Goal: Task Accomplishment & Management: Manage account settings

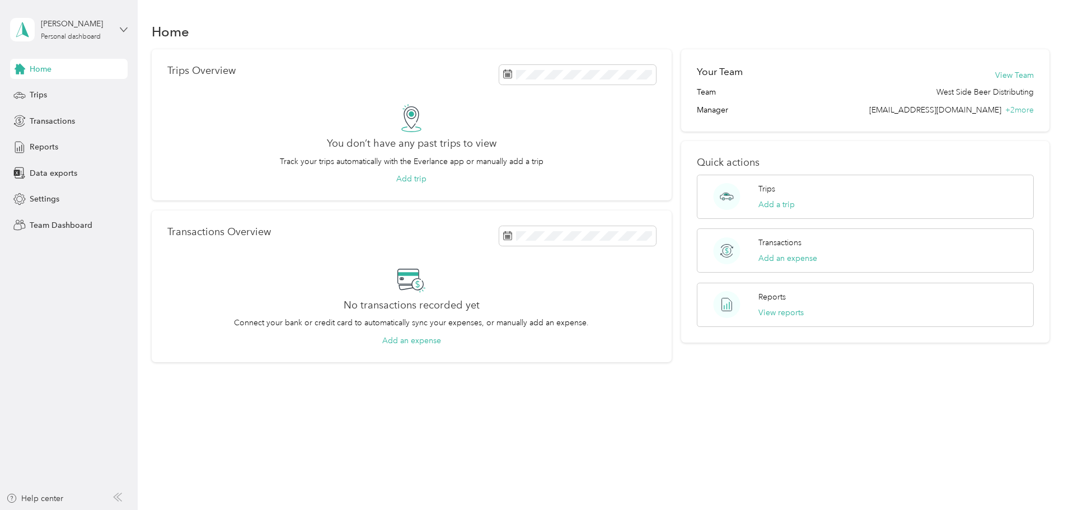
click at [122, 28] on icon at bounding box center [124, 30] width 8 height 8
click at [72, 94] on div "Team dashboard" at bounding box center [50, 92] width 60 height 12
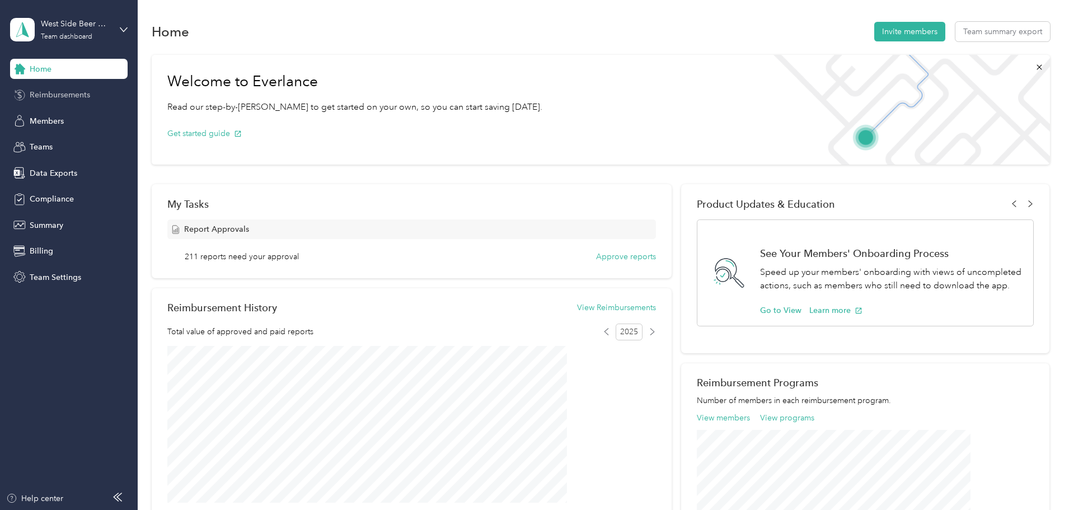
click at [69, 94] on span "Reimbursements" at bounding box center [60, 95] width 60 height 12
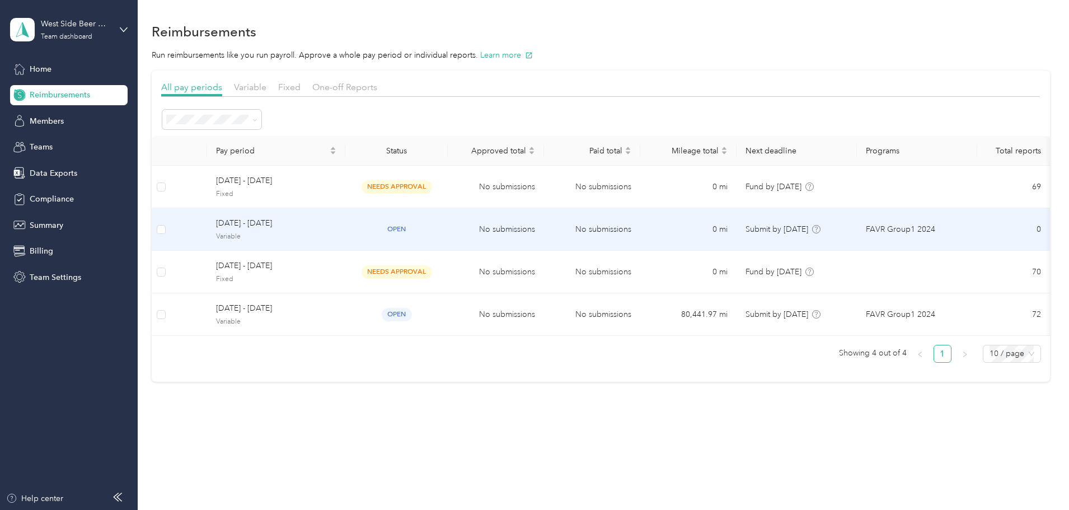
click at [335, 229] on span "[DATE] - [DATE]" at bounding box center [276, 223] width 120 height 12
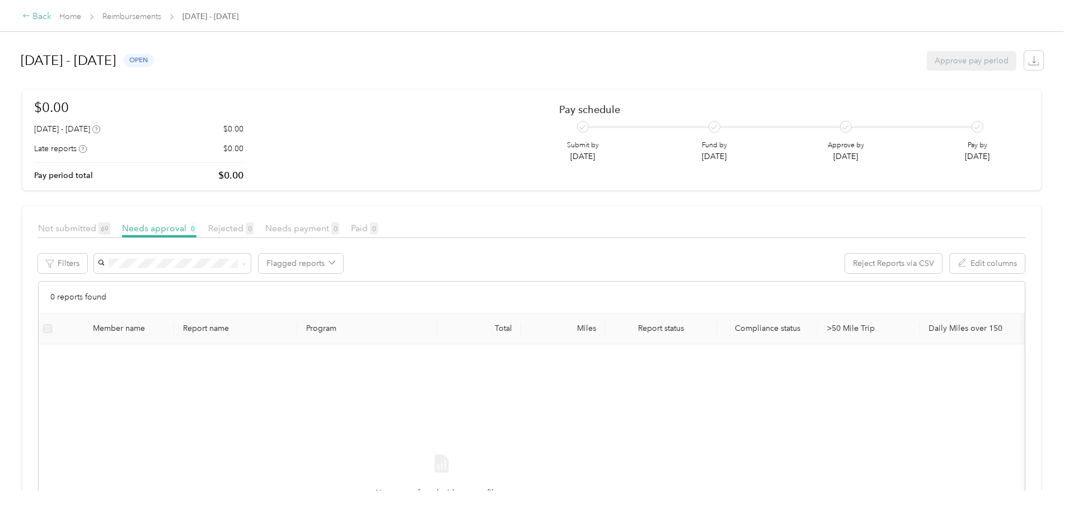
click at [51, 16] on div "Back" at bounding box center [36, 16] width 29 height 13
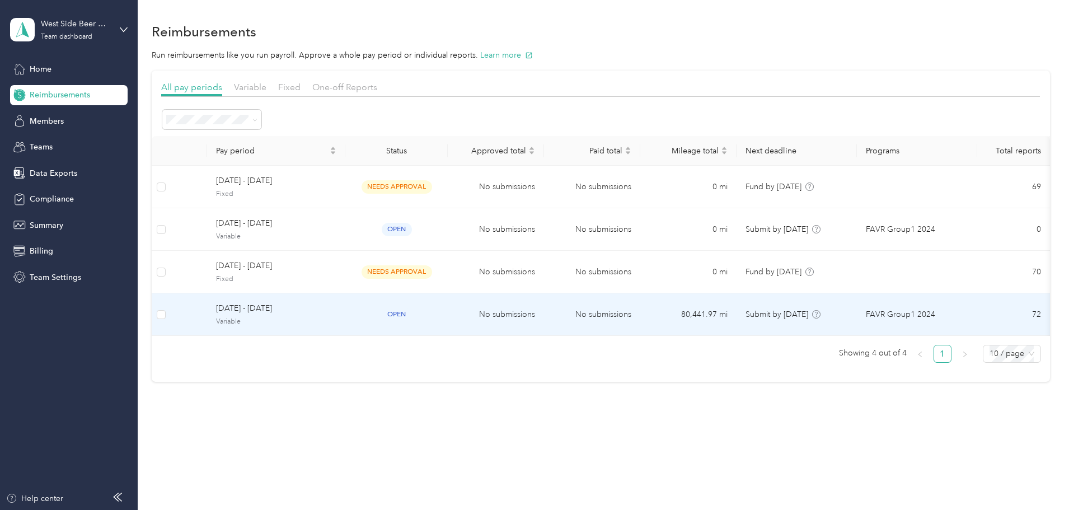
click at [323, 315] on span "[DATE] - [DATE]" at bounding box center [276, 308] width 120 height 12
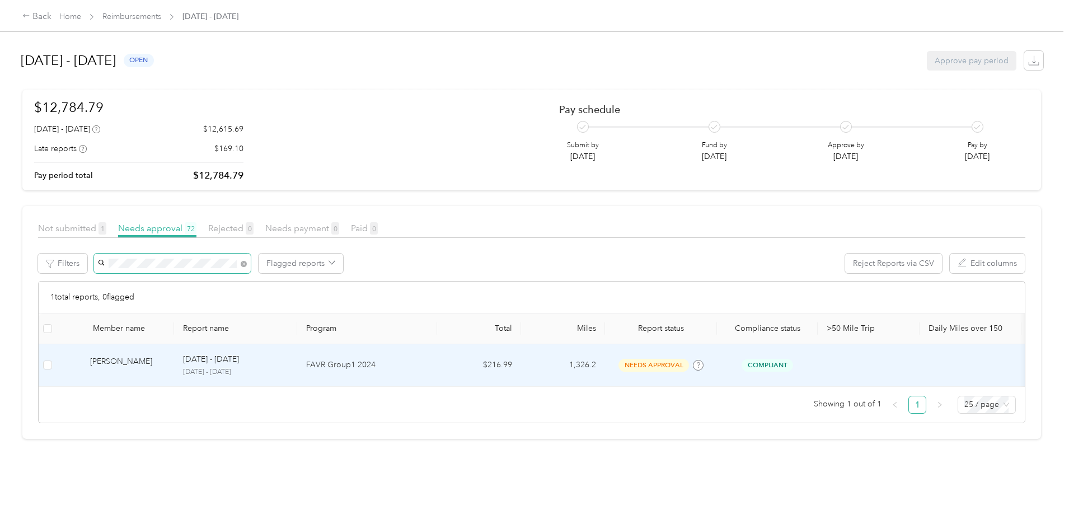
click at [165, 366] on div "[PERSON_NAME]" at bounding box center [127, 365] width 75 height 20
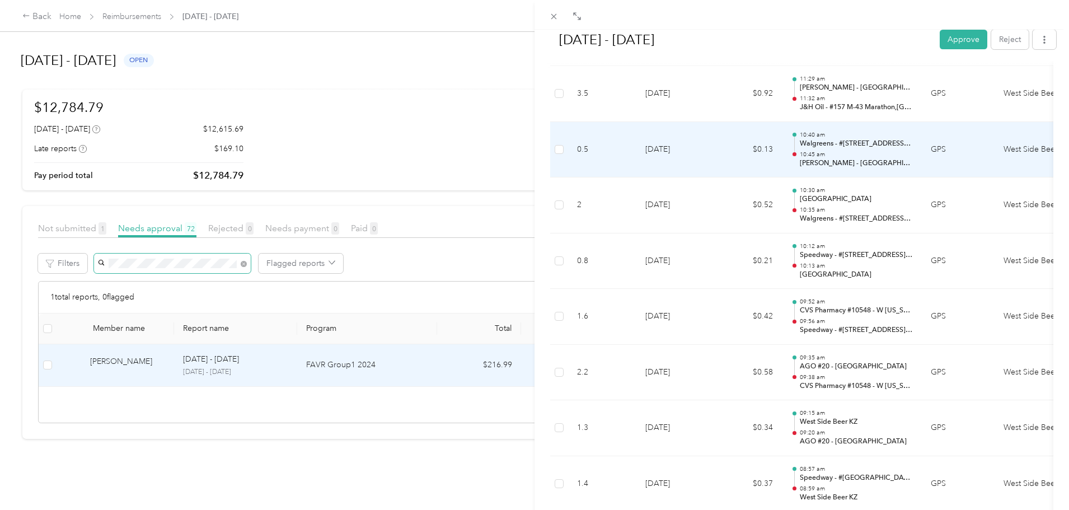
scroll to position [5194, 0]
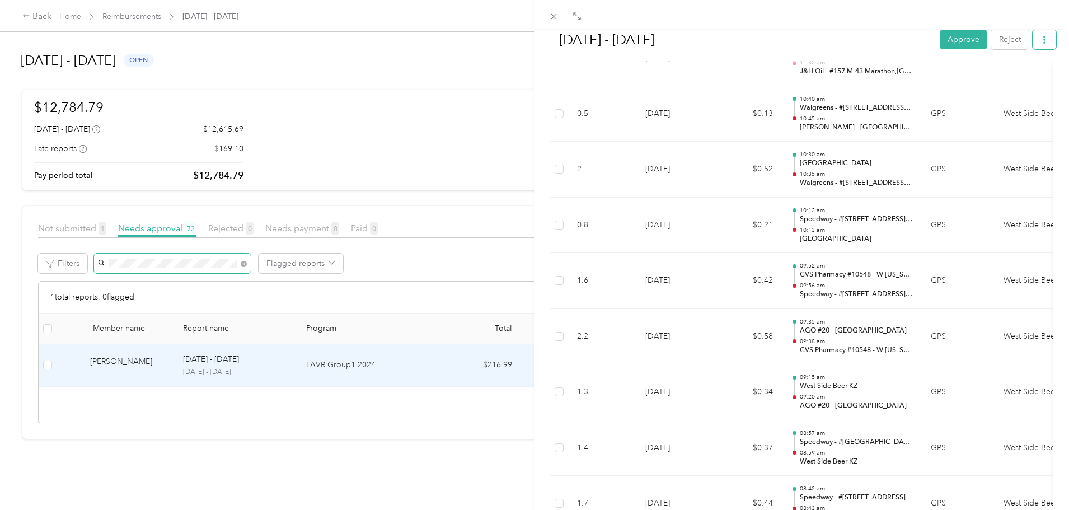
click at [1041, 39] on icon "button" at bounding box center [1045, 40] width 8 height 8
click at [1007, 81] on span "Download" at bounding box center [1004, 81] width 37 height 12
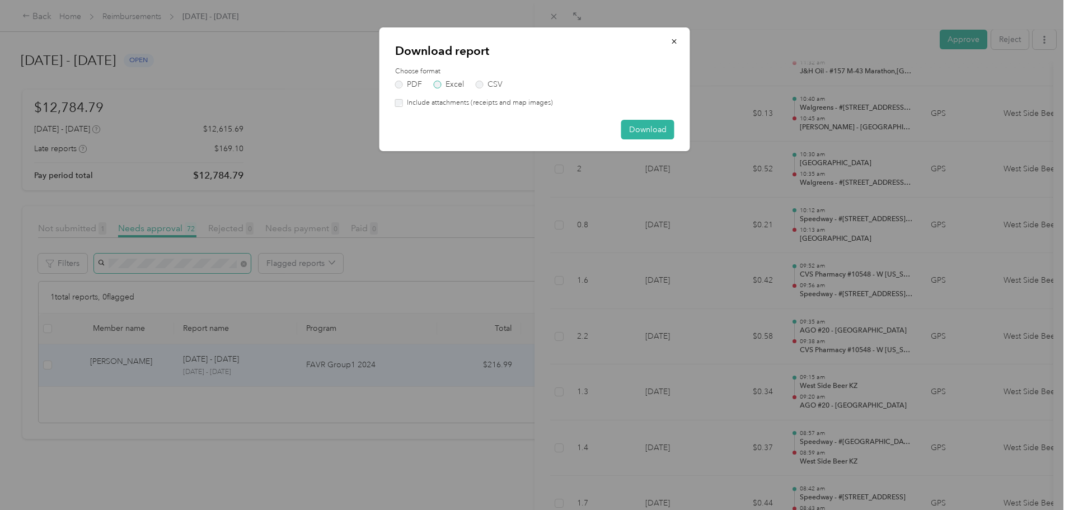
click at [447, 88] on label "Excel" at bounding box center [449, 85] width 30 height 8
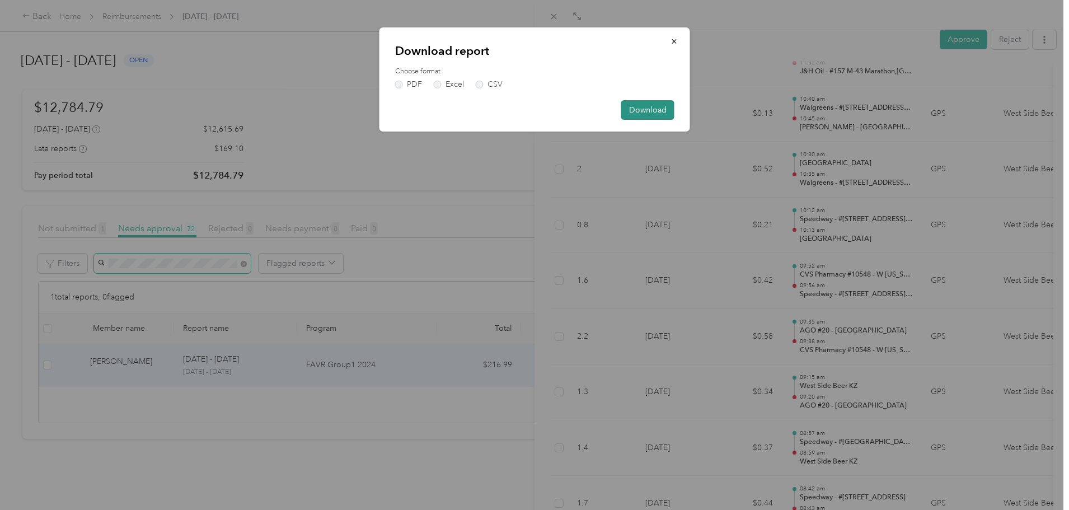
click at [649, 114] on button "Download" at bounding box center [647, 110] width 53 height 20
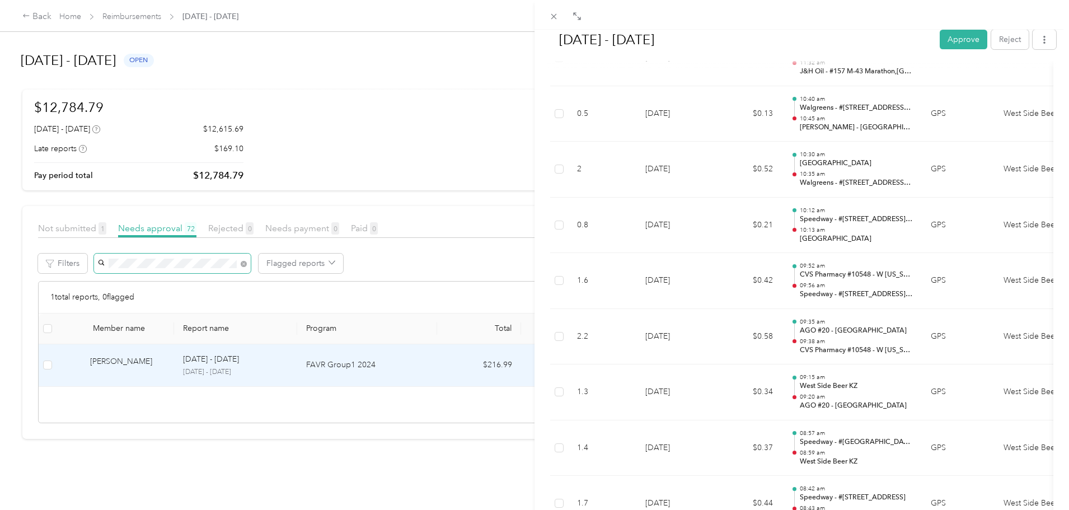
click at [160, 16] on div "[DATE] - [DATE] Approve Reject Needs Approval Needs approval from [PERSON_NAME]…" at bounding box center [534, 255] width 1069 height 510
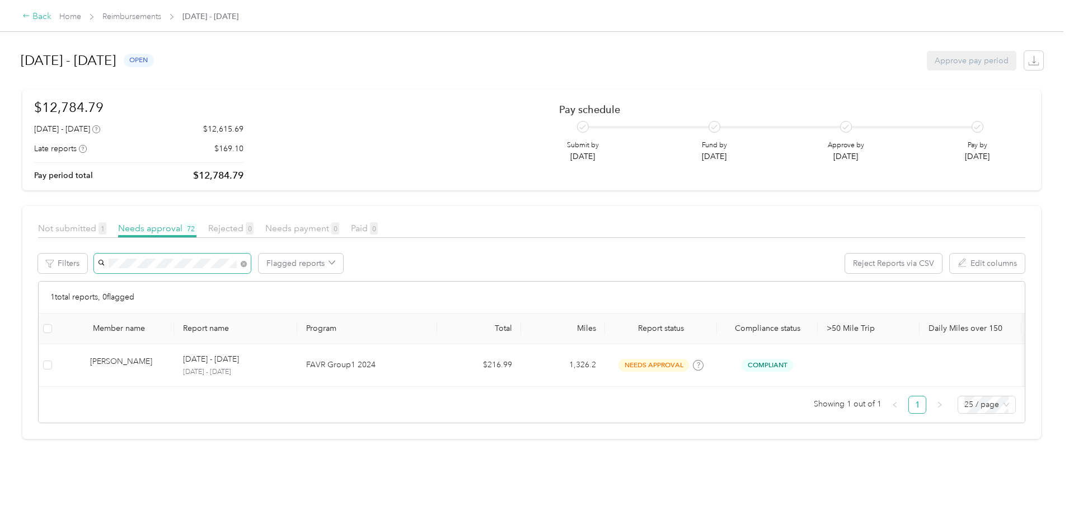
click at [51, 20] on div "Back" at bounding box center [36, 16] width 29 height 13
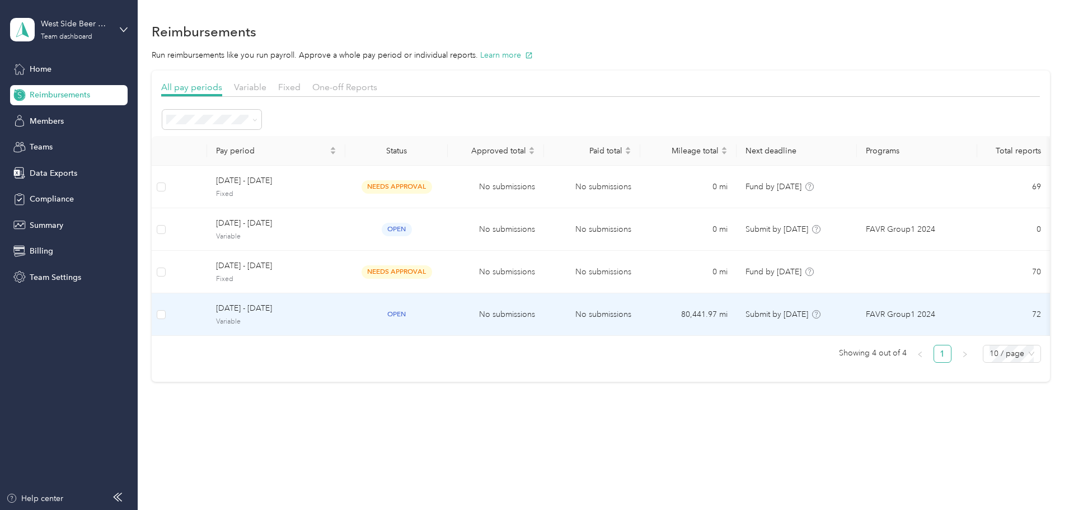
click at [336, 308] on span "[DATE] - [DATE]" at bounding box center [276, 308] width 120 height 12
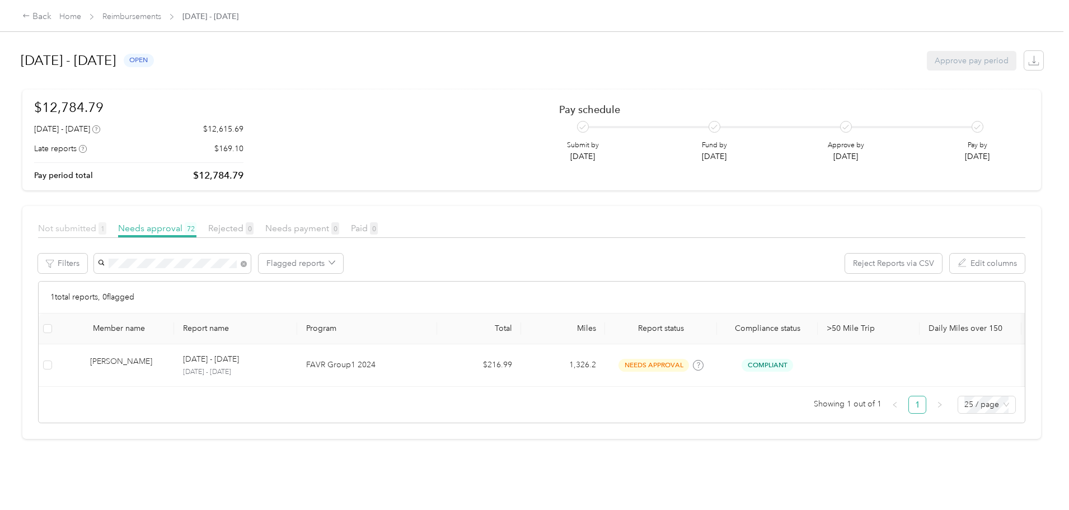
click at [106, 231] on span "Not submitted 1" at bounding box center [72, 228] width 68 height 11
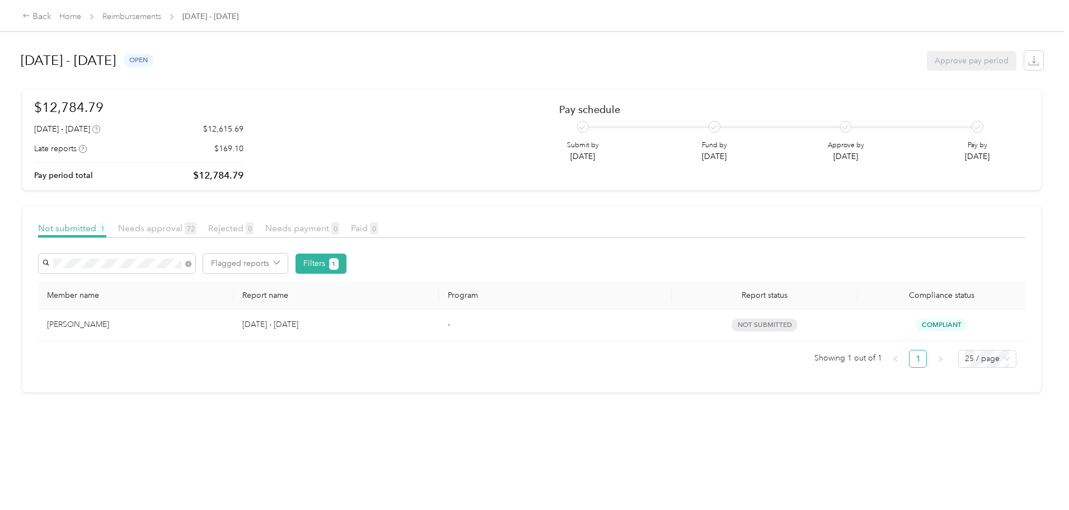
click at [165, 323] on div "[PERSON_NAME]" at bounding box center [135, 324] width 177 height 12
click at [81, 21] on link "Home" at bounding box center [70, 17] width 22 height 10
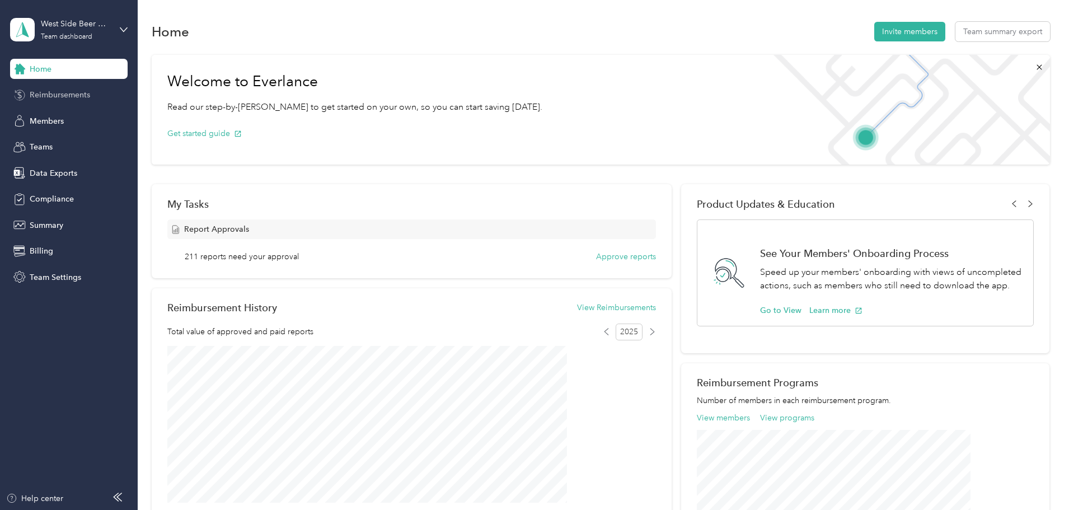
click at [60, 95] on span "Reimbursements" at bounding box center [60, 95] width 60 height 12
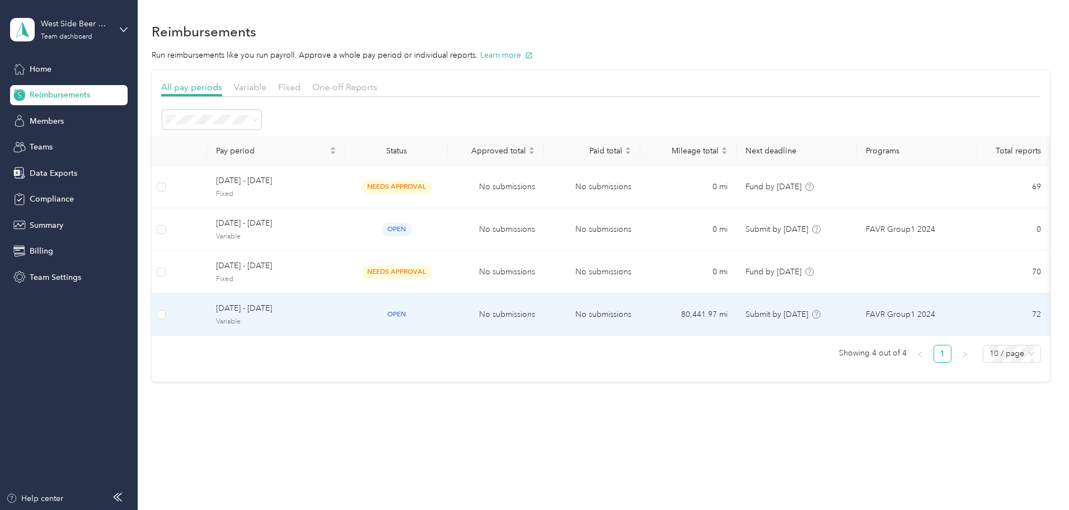
click at [334, 310] on span "[DATE] - [DATE]" at bounding box center [276, 308] width 120 height 12
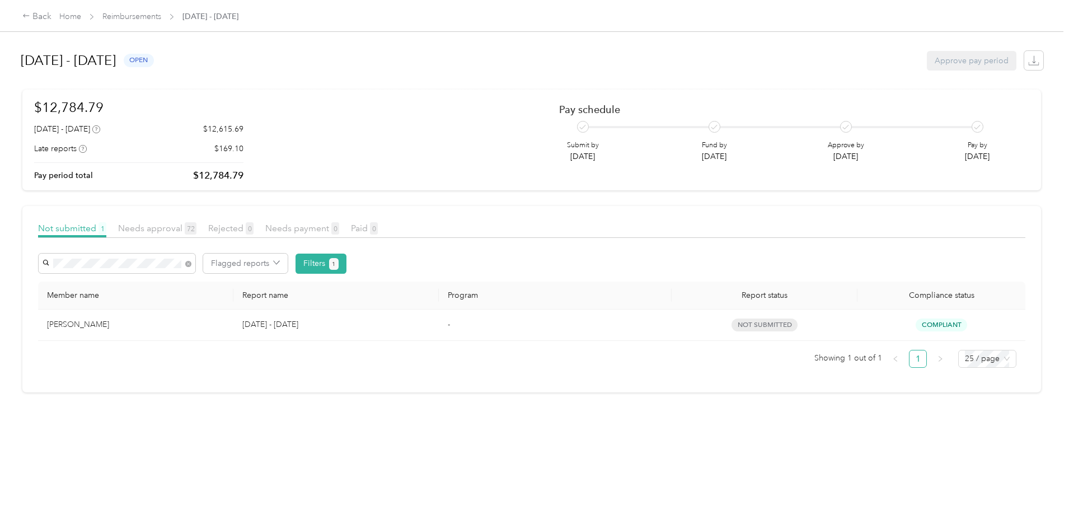
click at [170, 324] on div "[PERSON_NAME]" at bounding box center [135, 324] width 177 height 12
click at [170, 326] on div "[PERSON_NAME]" at bounding box center [135, 324] width 177 height 12
click at [81, 16] on link "Home" at bounding box center [70, 17] width 22 height 10
